Goal: Book appointment/travel/reservation

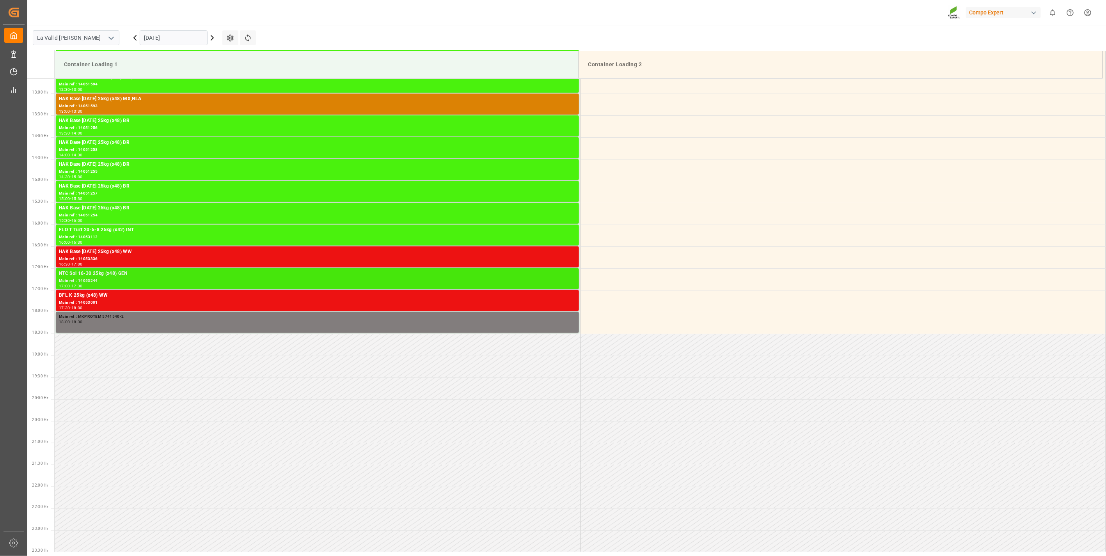
scroll to position [531, 0]
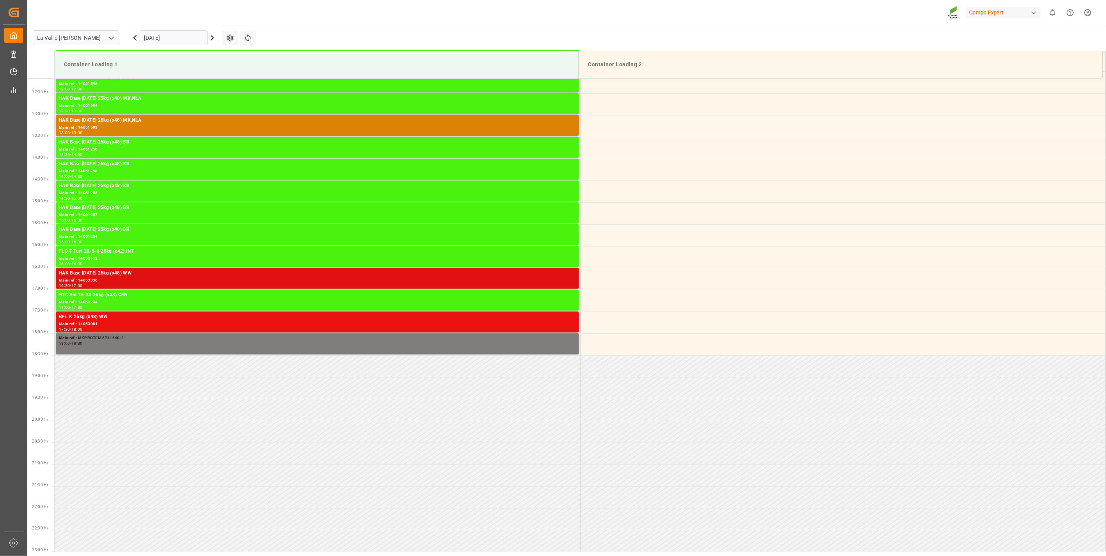
click at [116, 282] on div "Main ref : 14053336" at bounding box center [317, 280] width 517 height 7
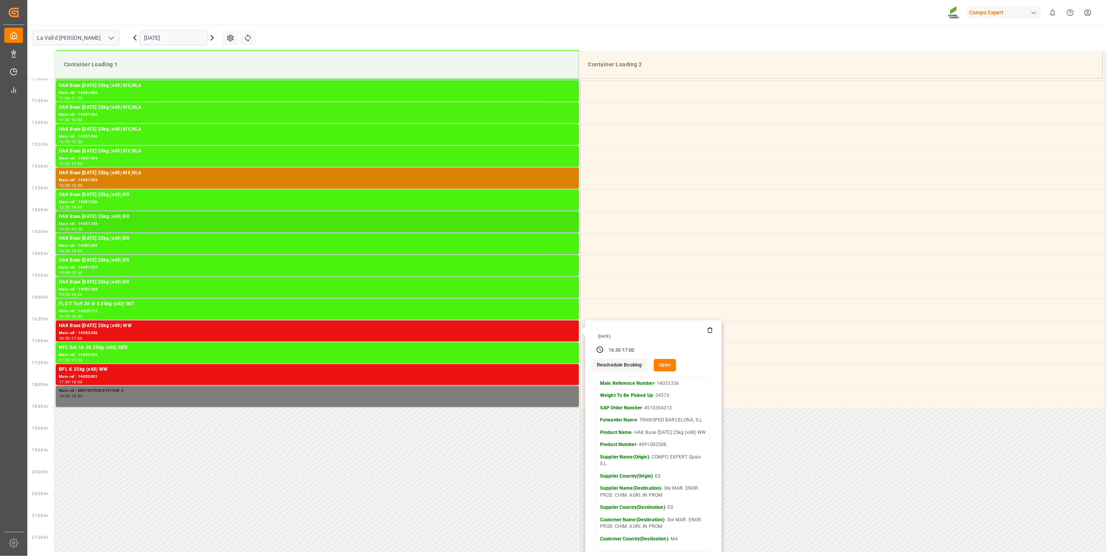
scroll to position [401, 0]
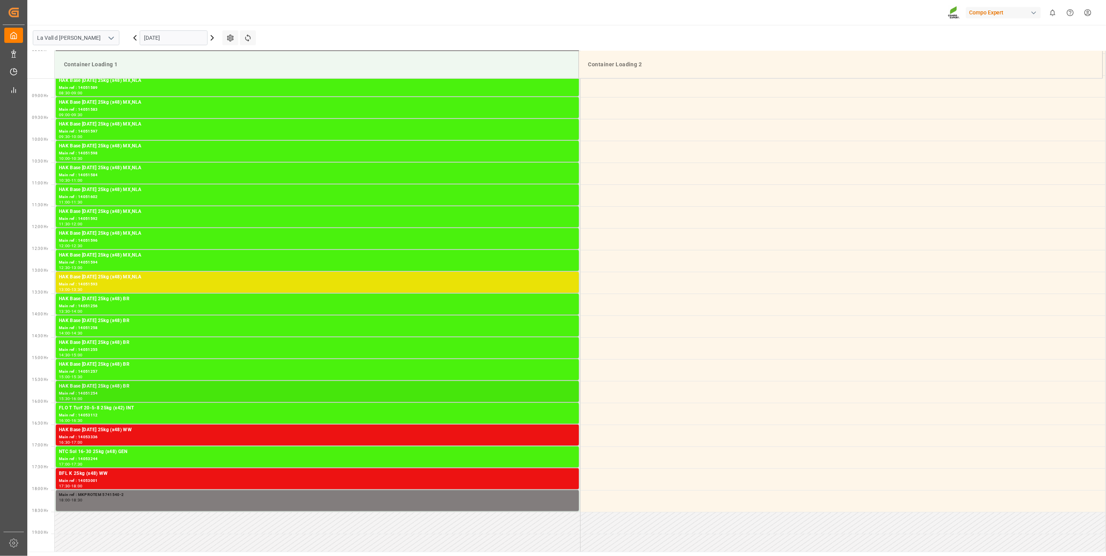
scroll to position [401, 0]
